Goal: Register for event/course

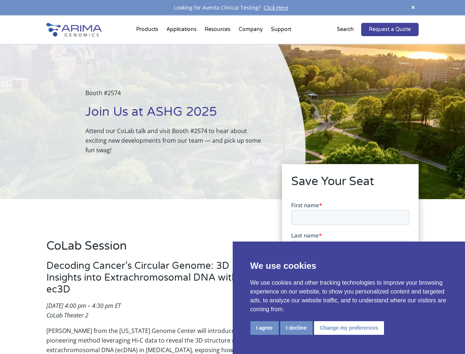
click at [232, 177] on div "Booth #2574 Join Us at ASHG 2025 Attend our CoLab talk and visit Booth #2574 to…" at bounding box center [153, 121] width 306 height 155
click at [265, 328] on button "I agree" at bounding box center [265, 328] width 28 height 14
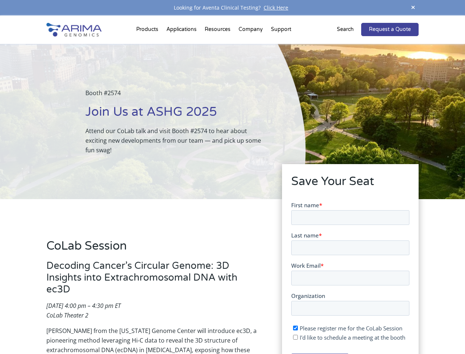
click at [296, 337] on input "I'd like to schedule a meeting at the booth" at bounding box center [295, 336] width 5 height 5
click at [348, 337] on span "I'd like to schedule a meeting at the booth" at bounding box center [353, 336] width 106 height 7
click at [298, 337] on input "I'd like to schedule a meeting at the booth" at bounding box center [295, 336] width 5 height 5
checkbox input "false"
click at [413, 8] on span at bounding box center [413, 8] width 11 height 10
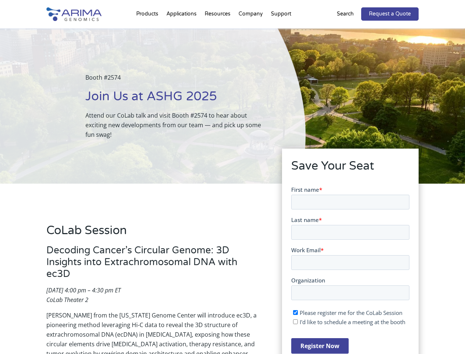
click at [148, 31] on div "Booth #2574 Join Us at ASHG 2025 Attend our CoLab talk and visit Booth #2574 to…" at bounding box center [153, 105] width 306 height 155
click at [218, 31] on div "Booth #2574 Join Us at ASHG 2025 Attend our CoLab talk and visit Booth #2574 to…" at bounding box center [153, 105] width 306 height 155
click at [251, 31] on div "Booth #2574 Join Us at ASHG 2025 Attend our CoLab talk and visit Booth #2574 to…" at bounding box center [153, 105] width 306 height 155
click at [281, 31] on div "Booth #2574 Join Us at ASHG 2025 Attend our CoLab talk and visit Booth #2574 to…" at bounding box center [153, 105] width 306 height 155
